Goal: Information Seeking & Learning: Learn about a topic

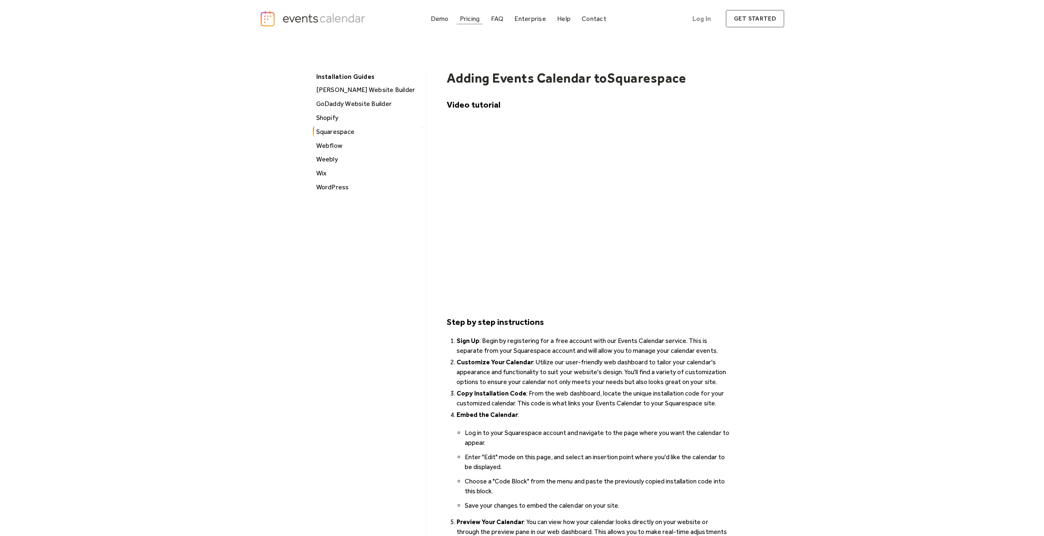
click at [467, 21] on div "Pricing" at bounding box center [470, 18] width 20 height 5
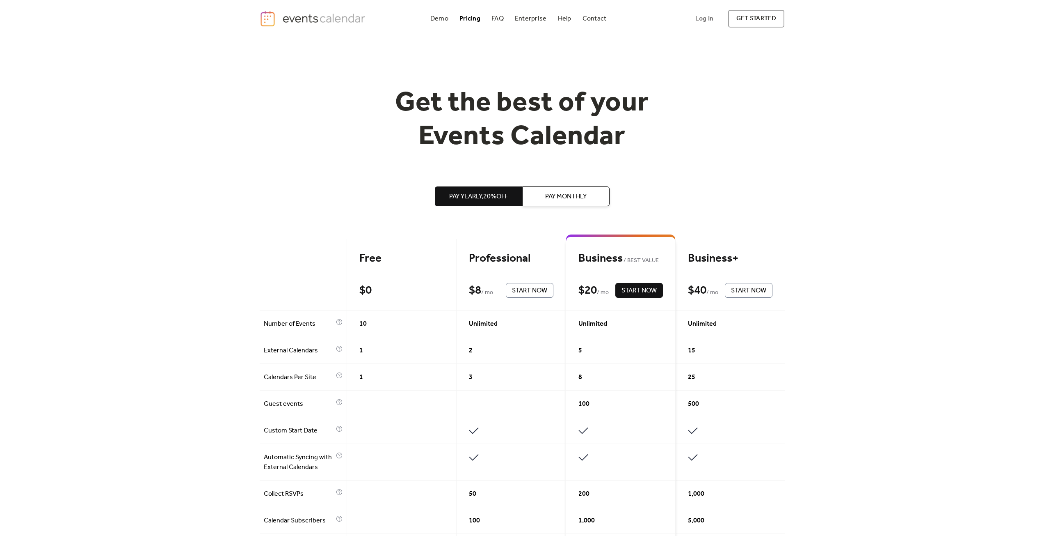
click at [315, 17] on img "home" at bounding box center [314, 18] width 108 height 17
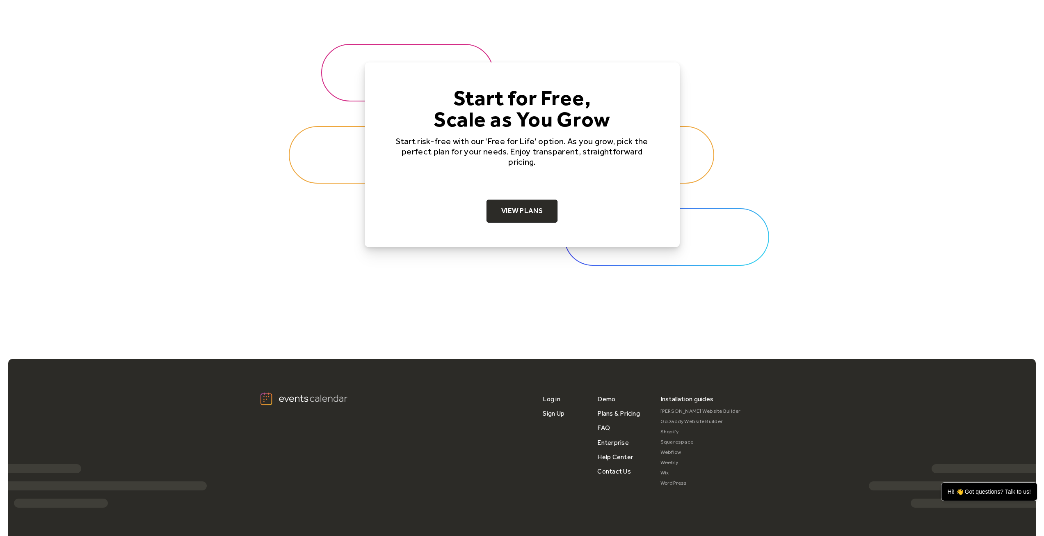
scroll to position [2620, 0]
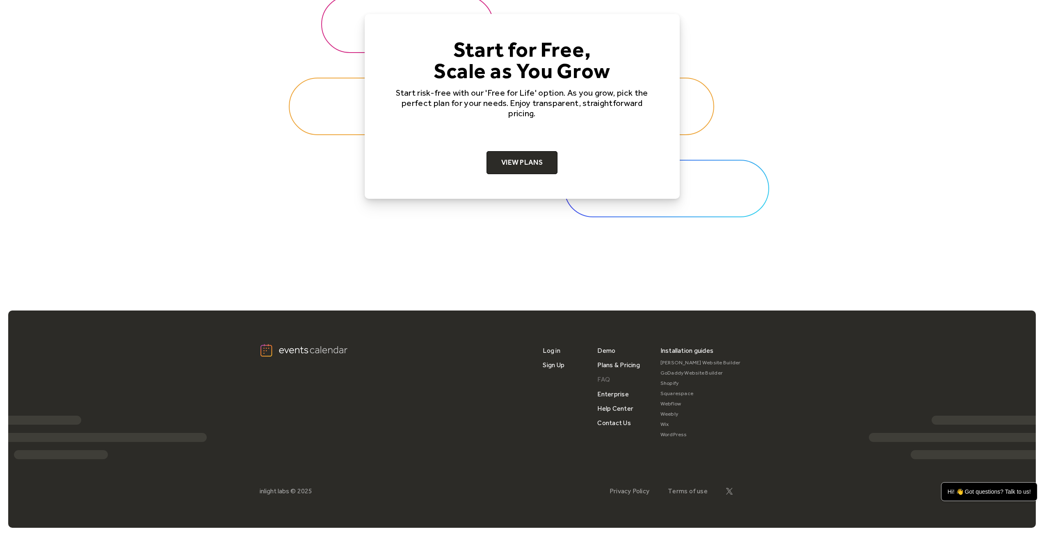
click at [607, 377] on link "FAQ" at bounding box center [604, 379] width 13 height 14
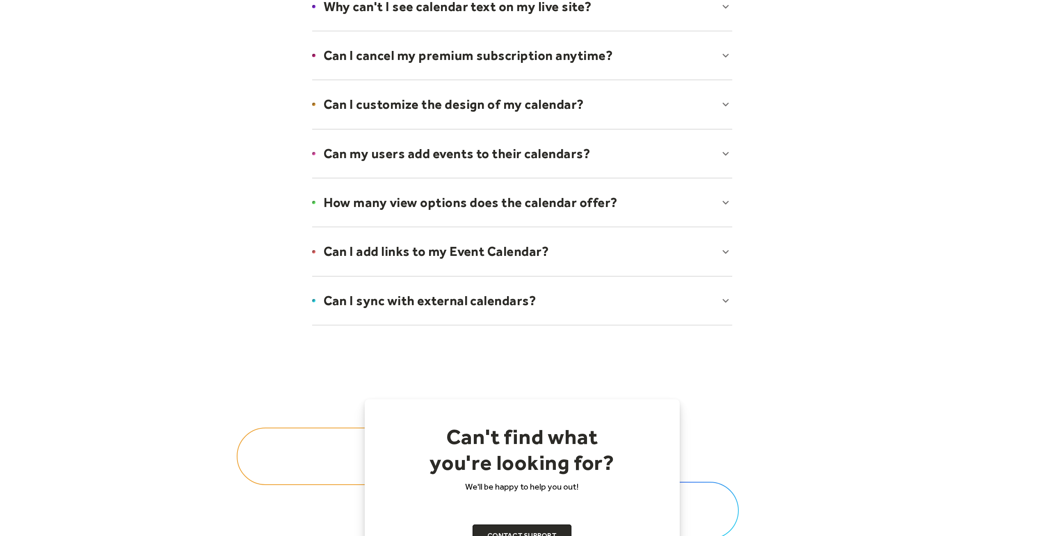
scroll to position [451, 0]
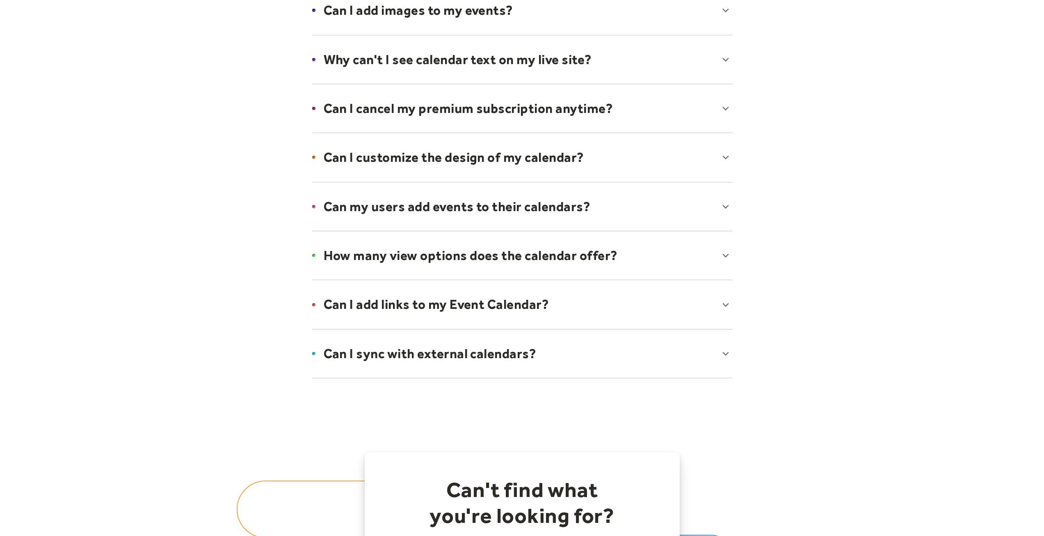
click at [724, 304] on div at bounding box center [522, 304] width 437 height 50
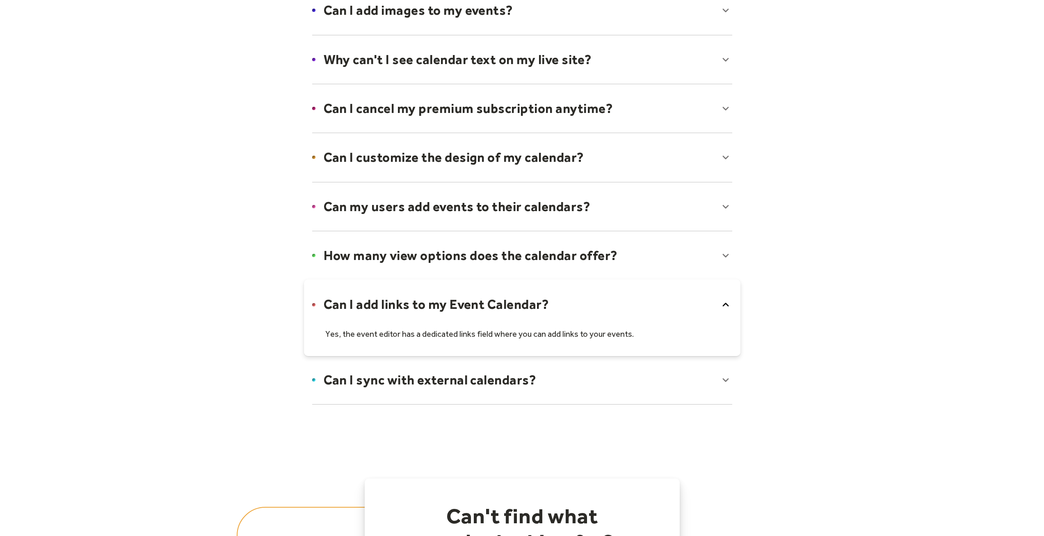
click at [724, 305] on icon at bounding box center [726, 304] width 6 height 4
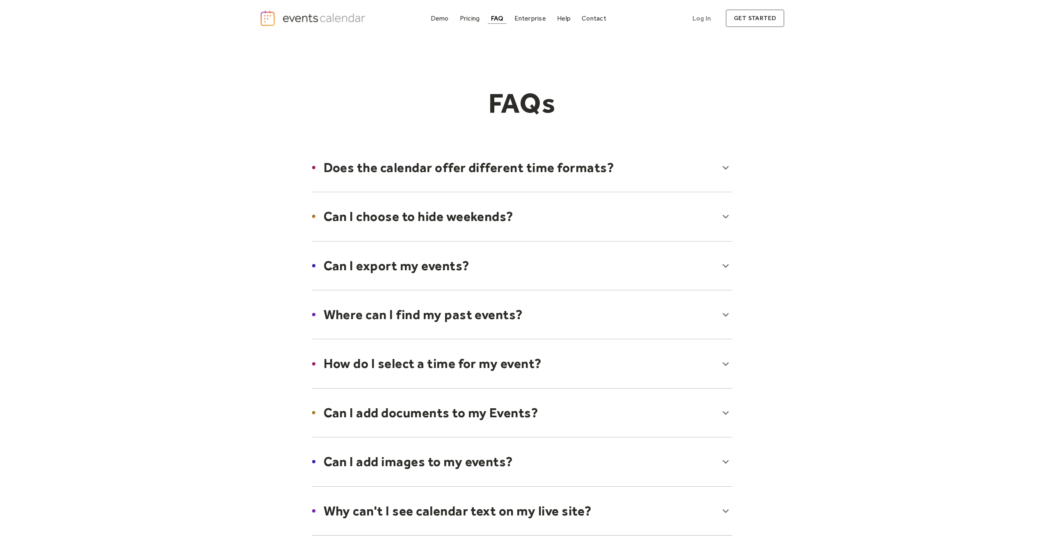
scroll to position [0, 0]
click at [337, 20] on img "home" at bounding box center [314, 18] width 108 height 17
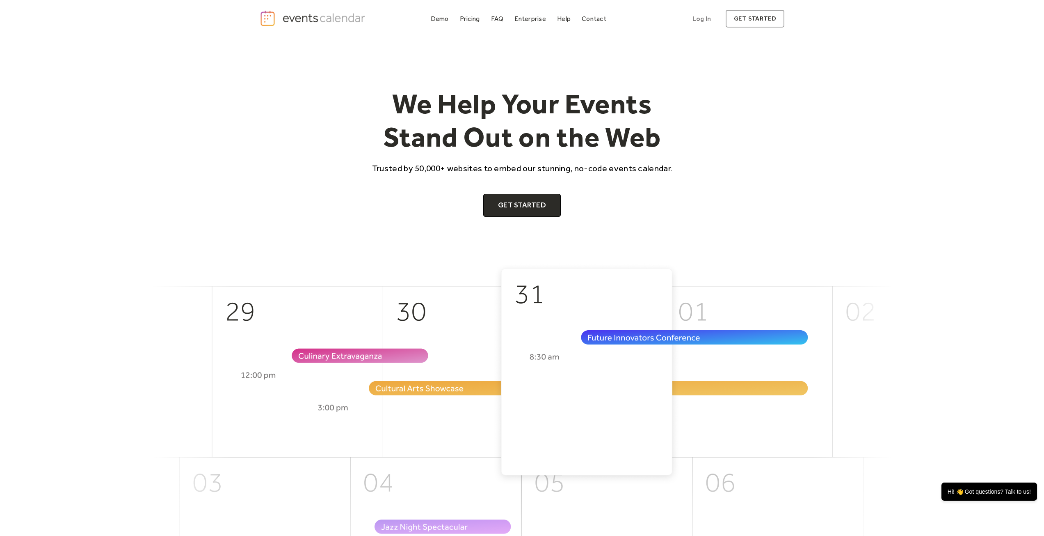
click at [440, 18] on div "Demo" at bounding box center [440, 18] width 18 height 5
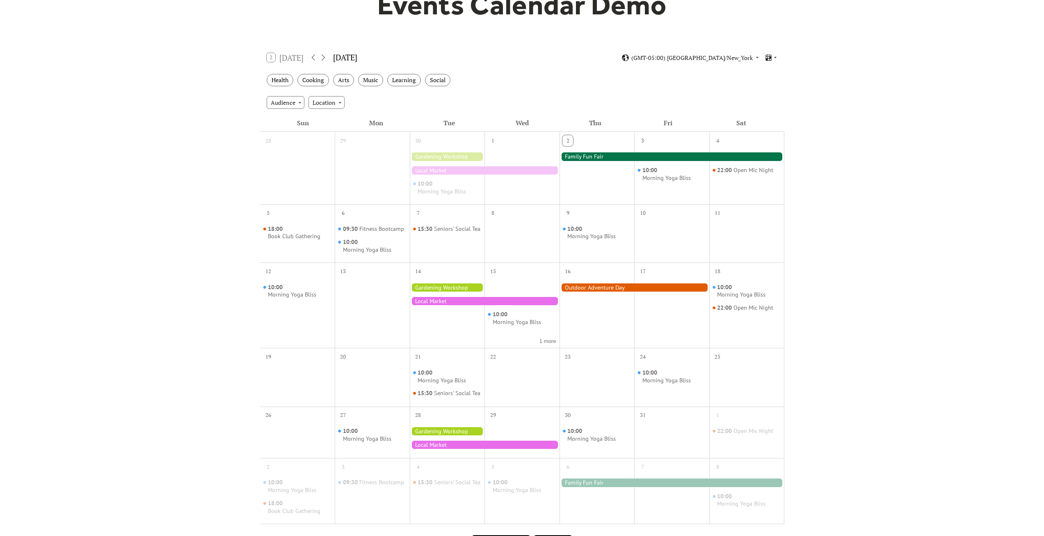
scroll to position [123, 0]
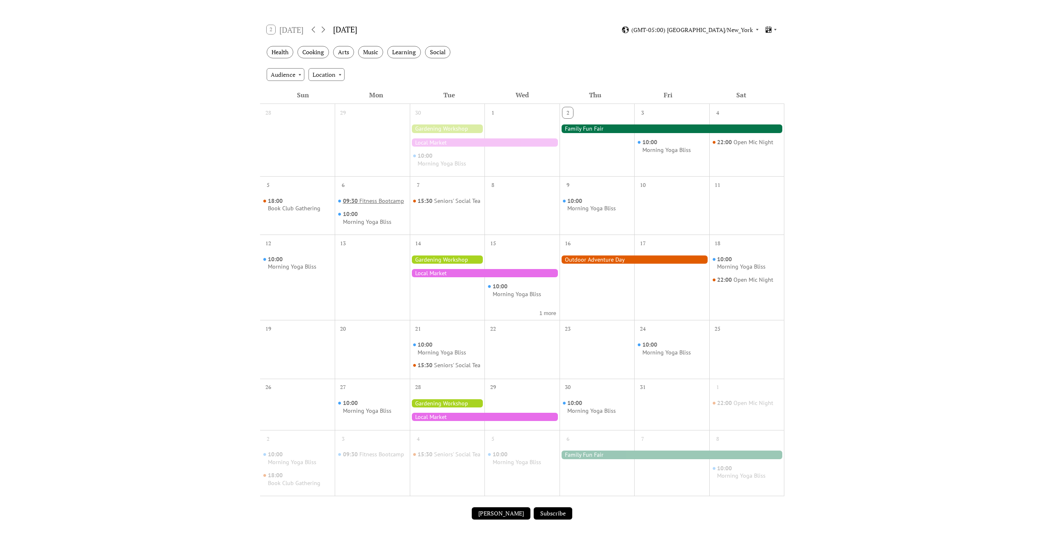
click at [370, 199] on div "Fitness Bootcamp" at bounding box center [381, 201] width 45 height 8
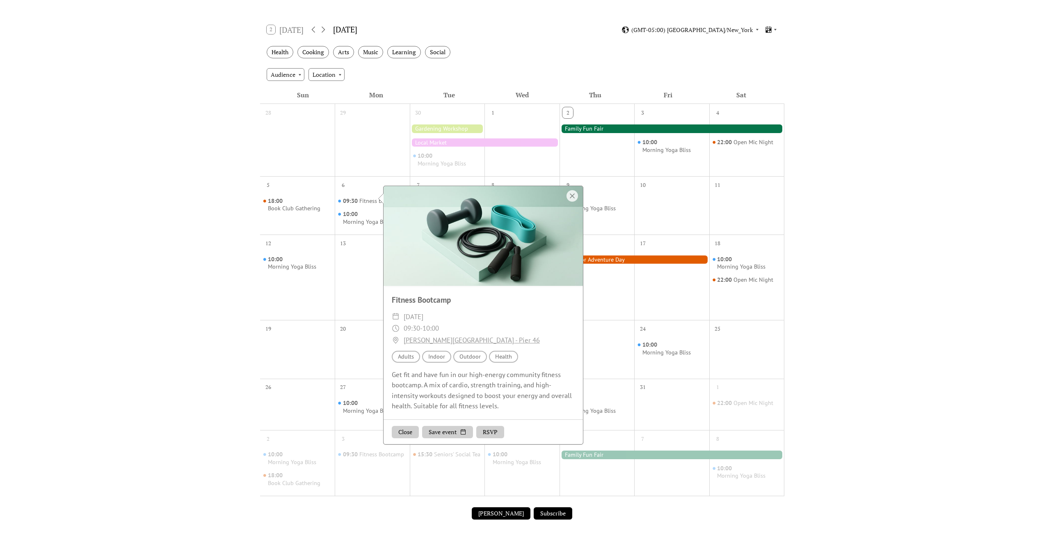
click at [493, 433] on button "RSVP" at bounding box center [490, 432] width 28 height 12
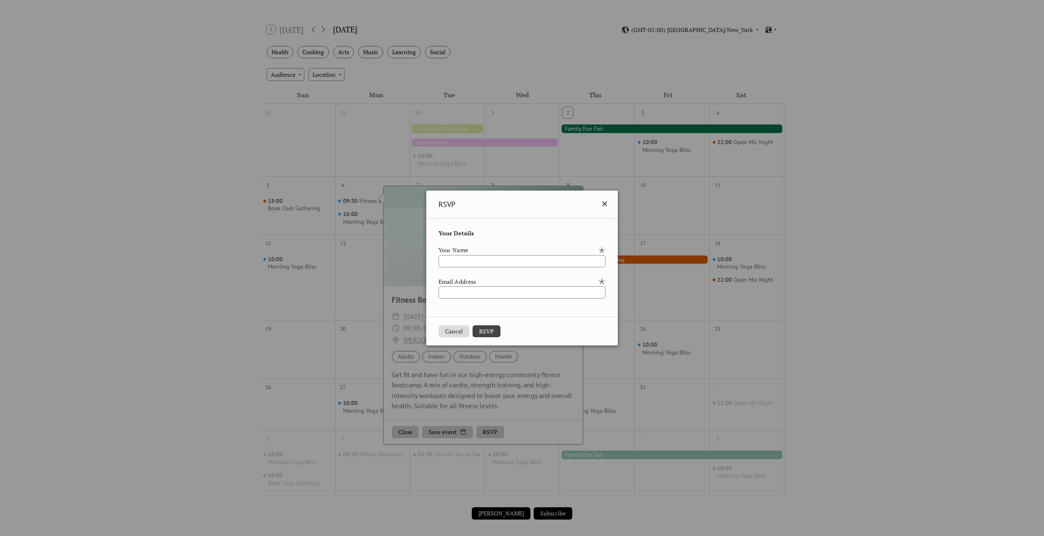
click at [610, 203] on icon at bounding box center [605, 204] width 10 height 10
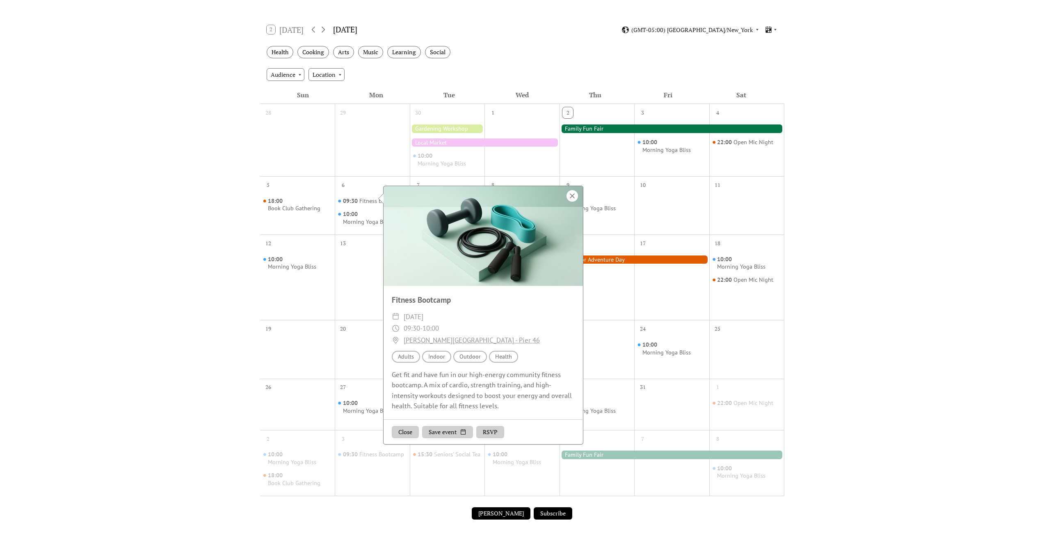
click at [571, 196] on div at bounding box center [572, 195] width 11 height 11
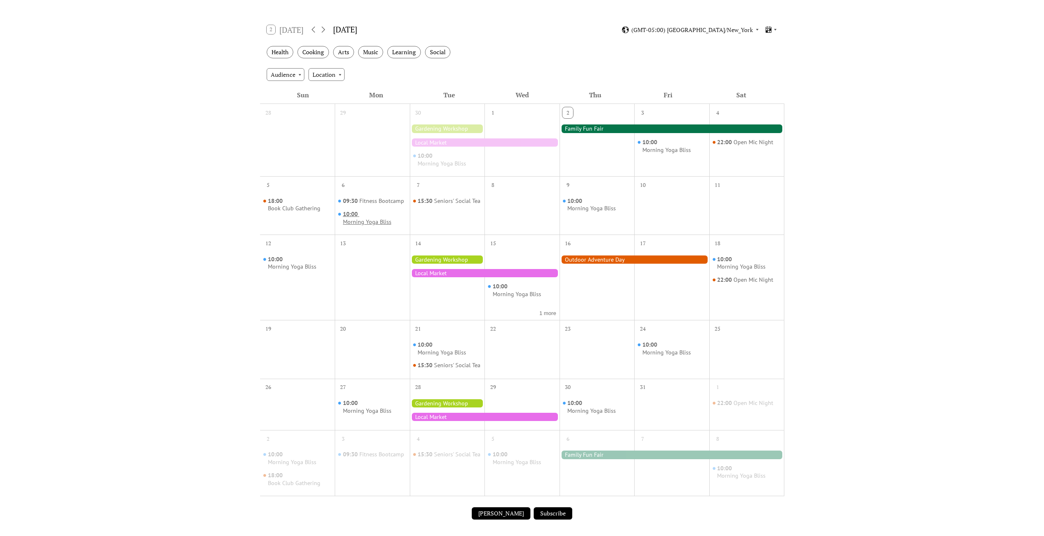
click at [373, 221] on div "Morning Yoga Bliss" at bounding box center [367, 222] width 48 height 8
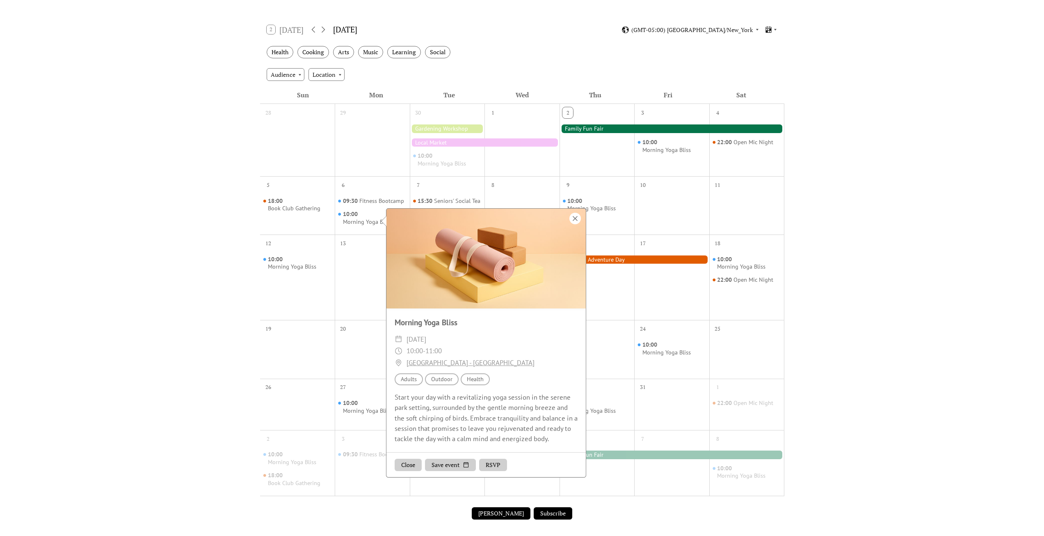
click at [577, 220] on div at bounding box center [575, 218] width 11 height 11
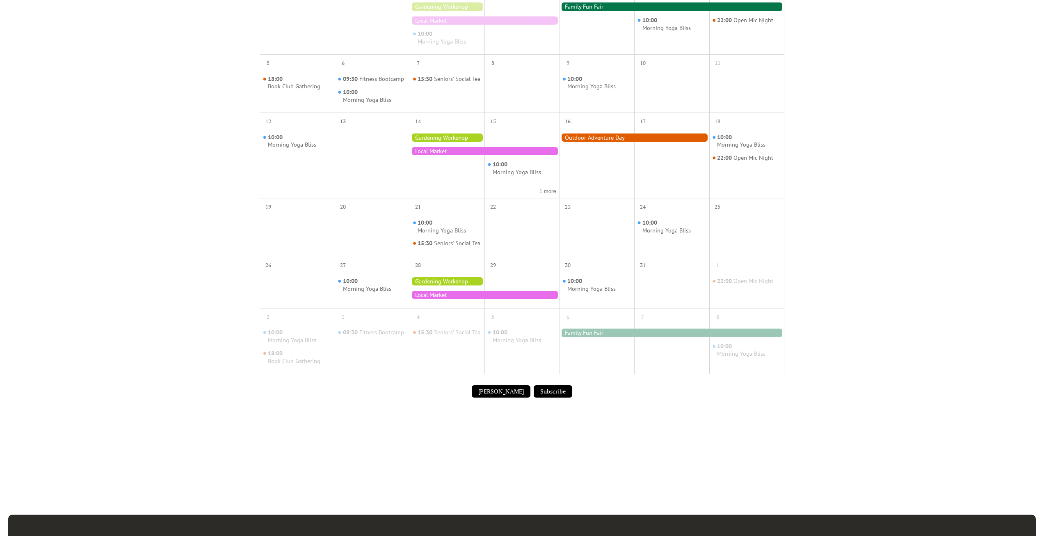
scroll to position [246, 0]
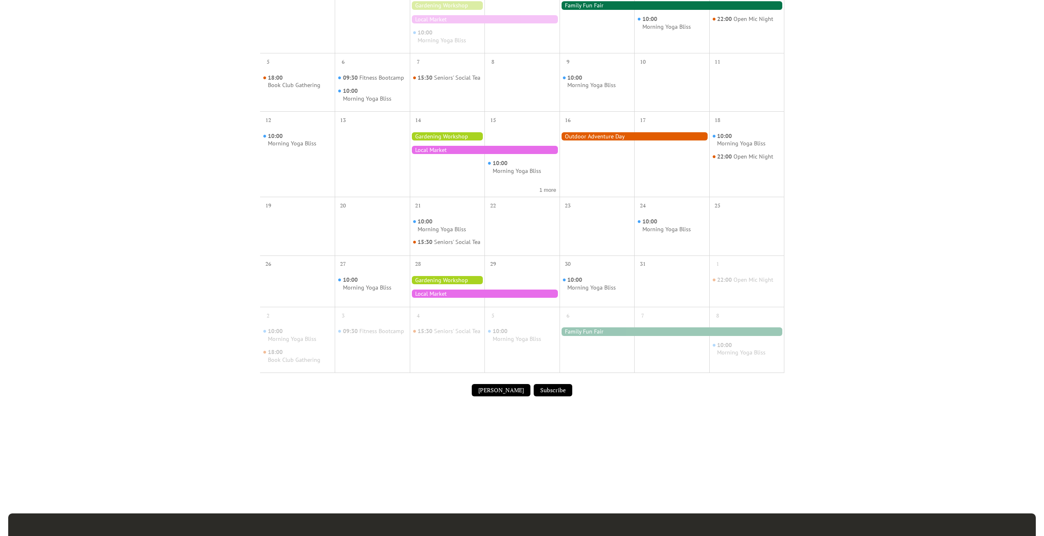
click at [618, 335] on div at bounding box center [672, 331] width 225 height 8
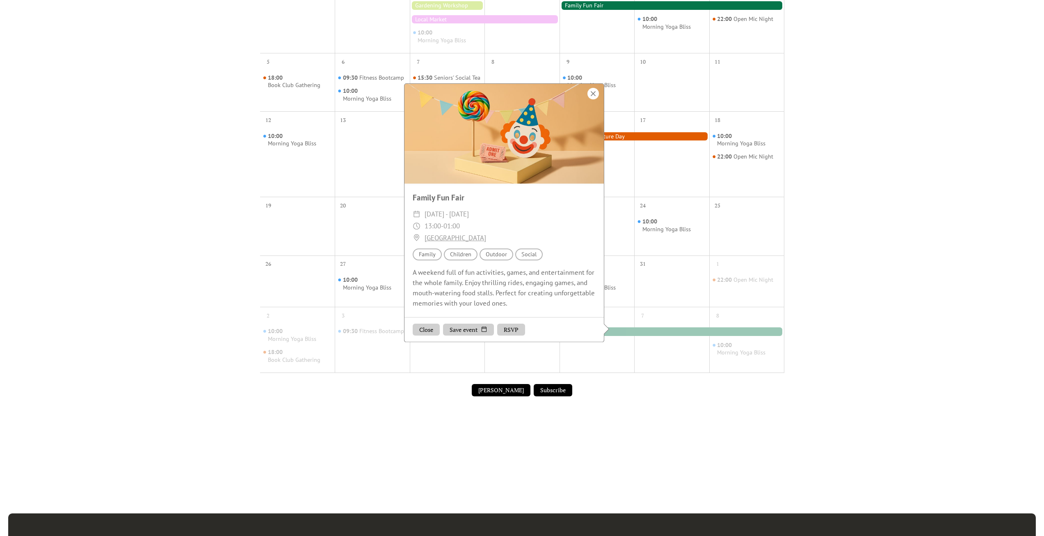
click at [591, 99] on div at bounding box center [593, 93] width 11 height 11
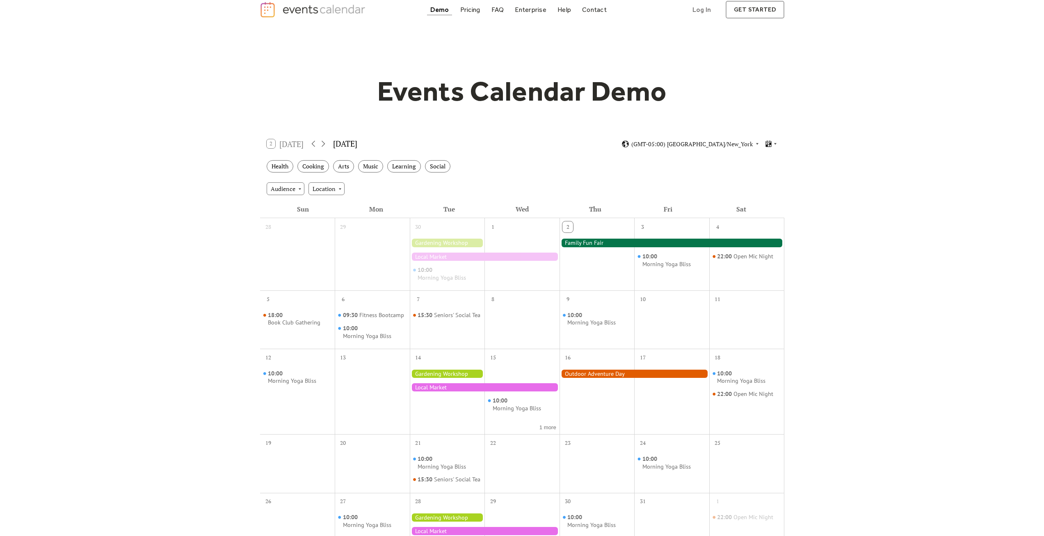
scroll to position [0, 0]
